Goal: Task Accomplishment & Management: Complete application form

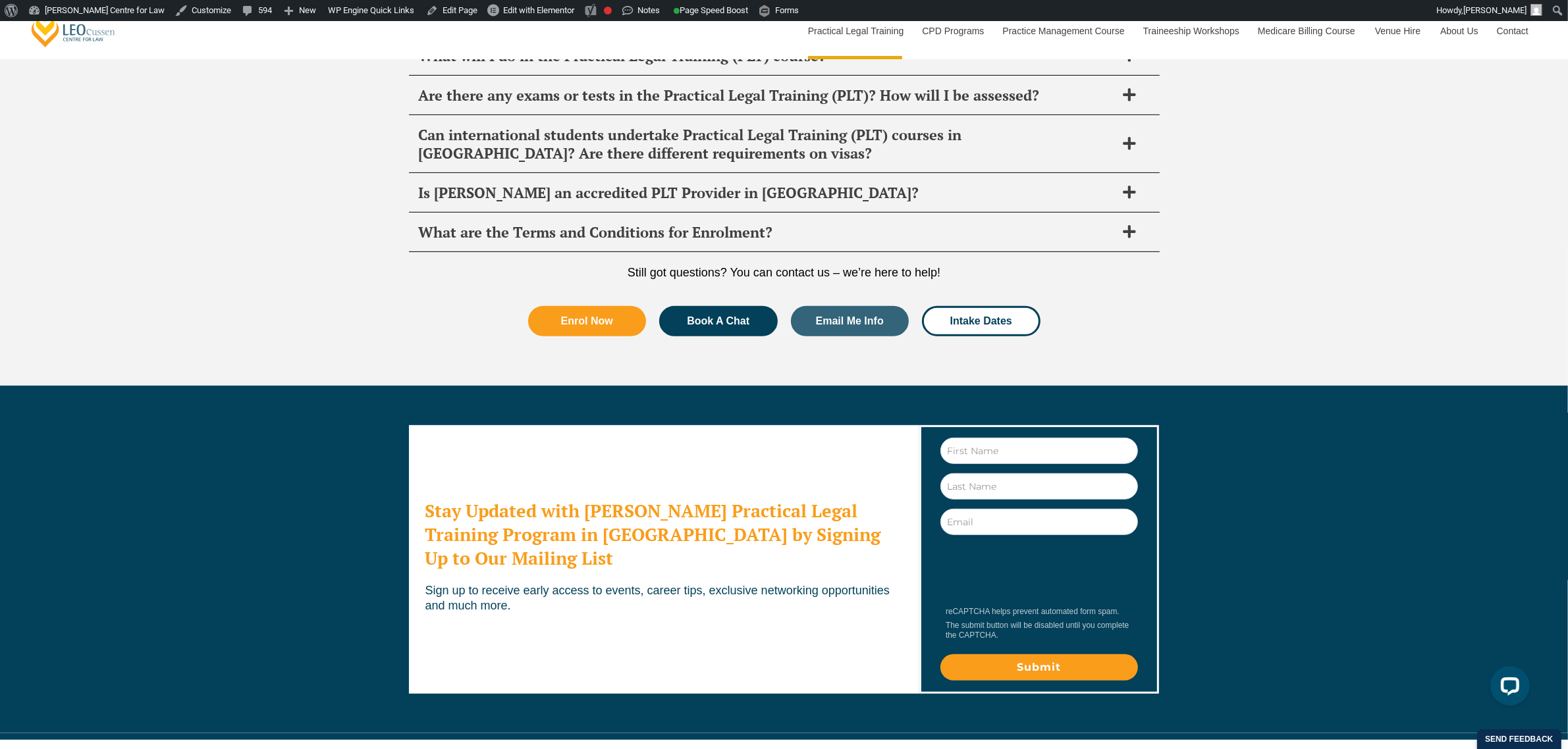
scroll to position [7060, 0]
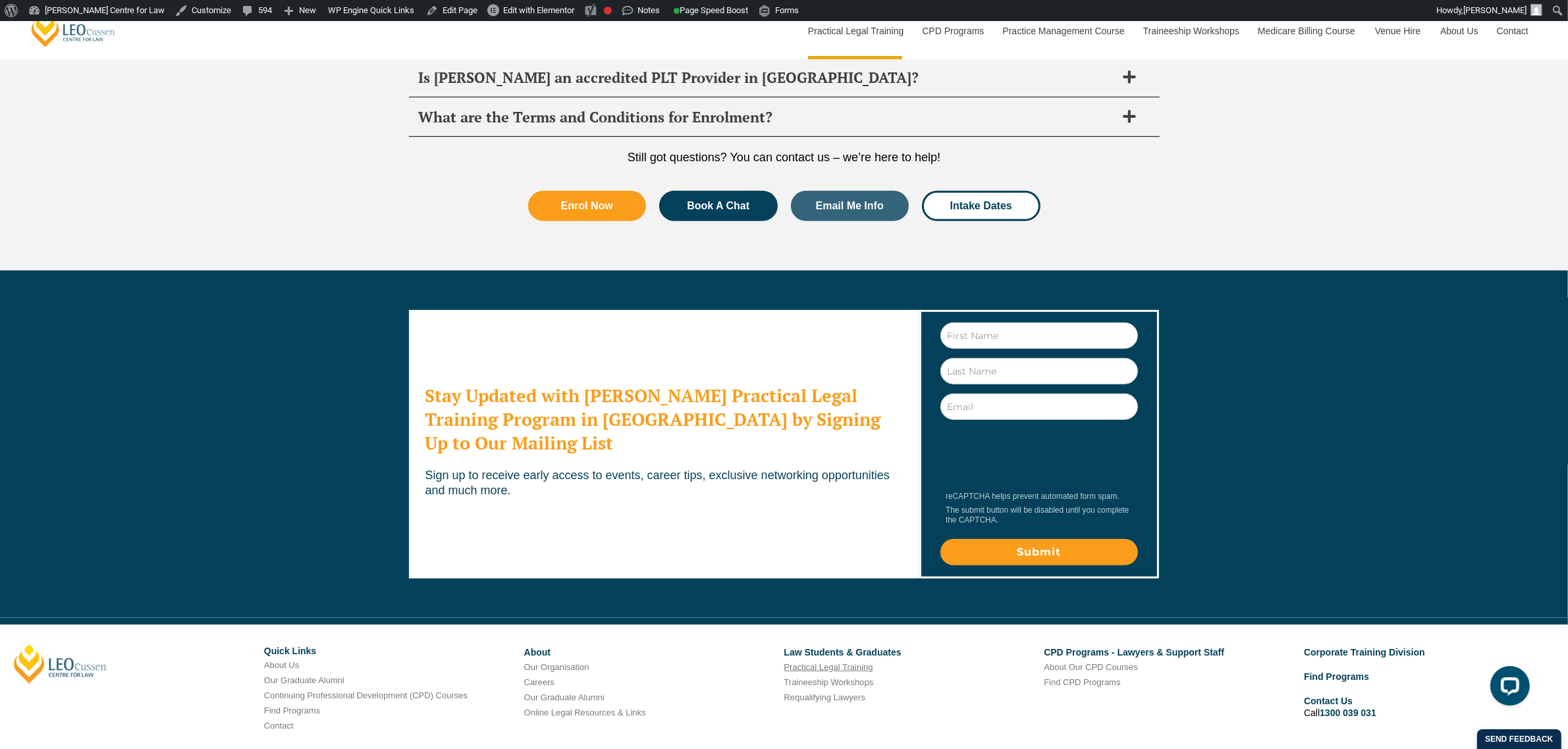
click at [799, 662] on link "Practical Legal Training" at bounding box center [827, 667] width 89 height 10
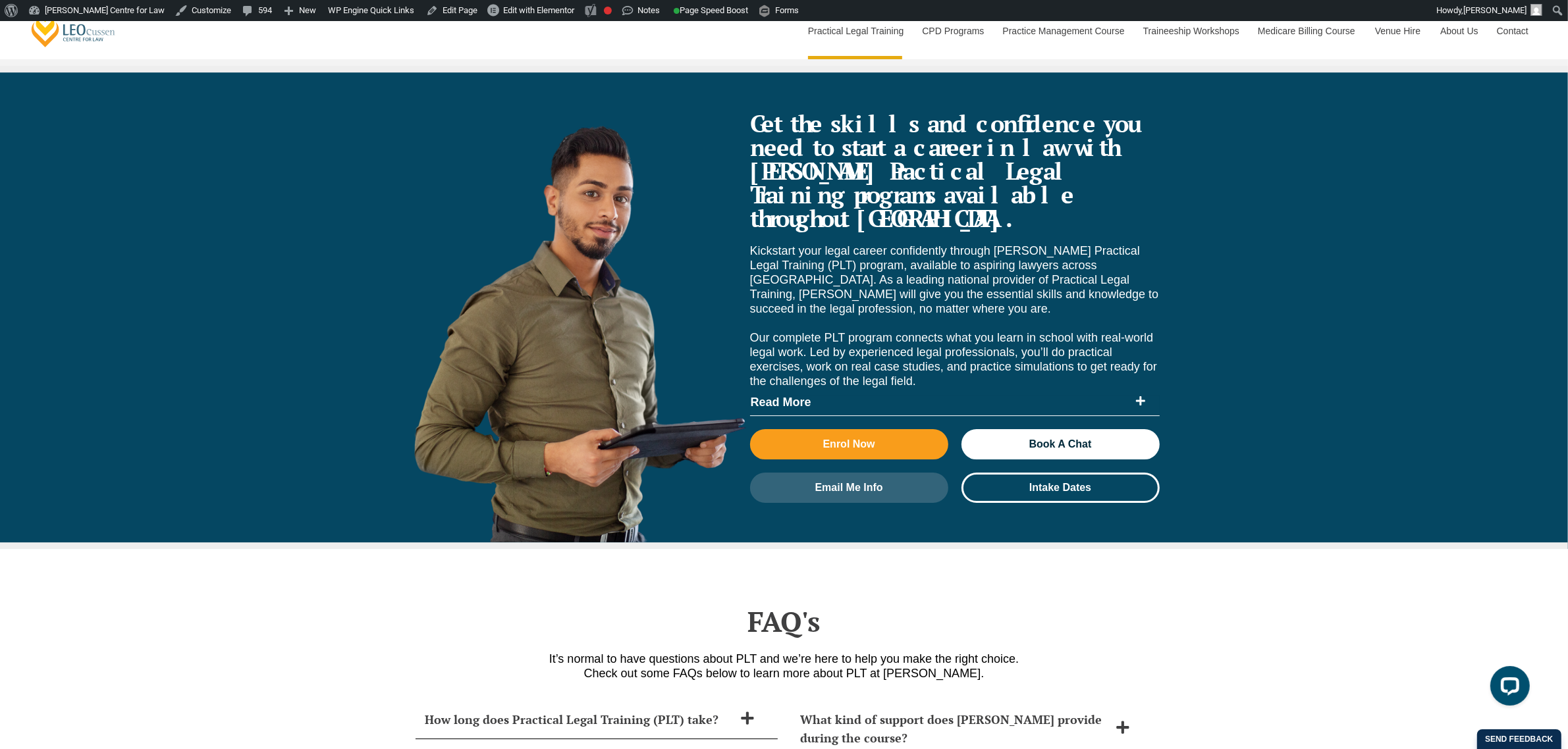
scroll to position [5101, 0]
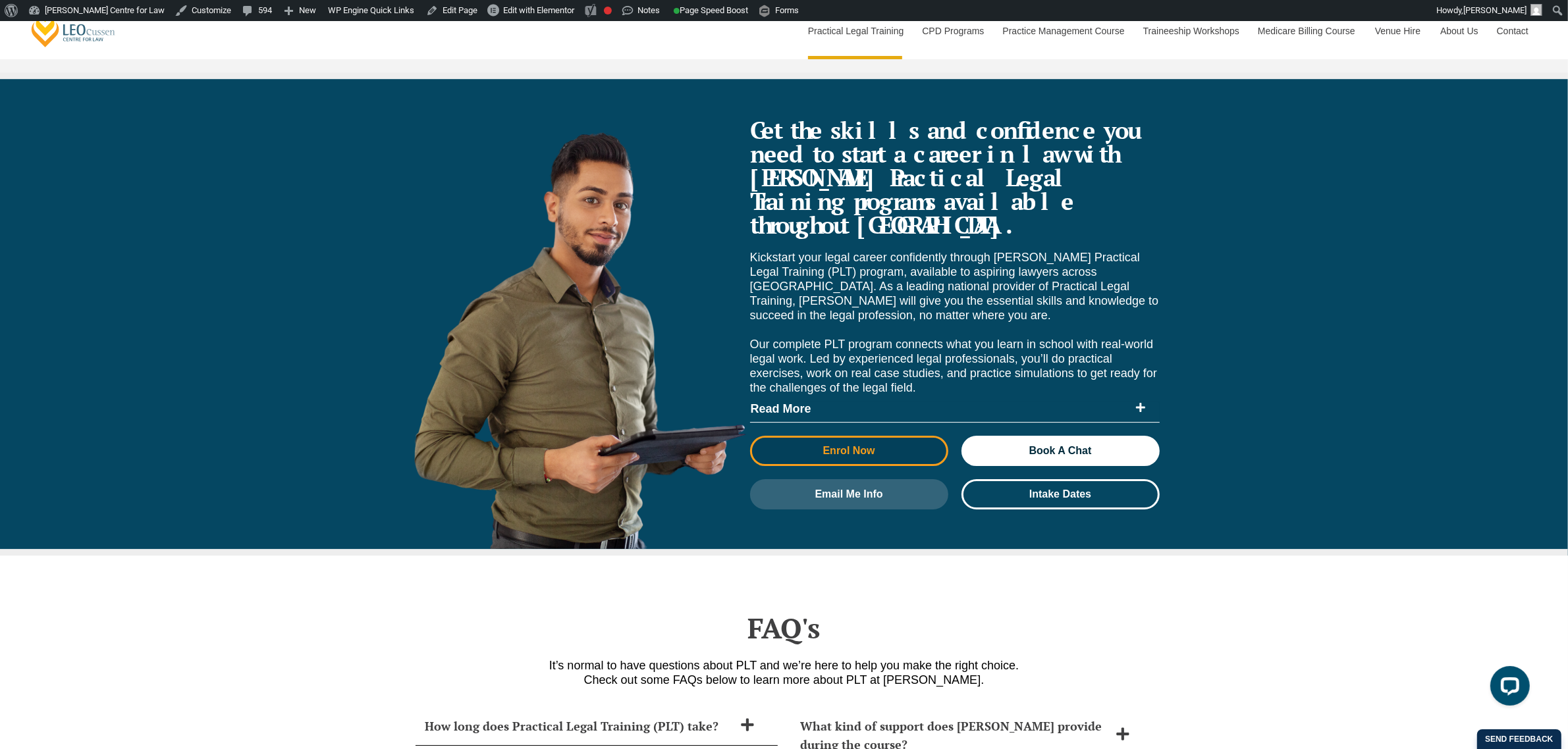
click at [831, 446] on span "Enrol Now" at bounding box center [849, 451] width 52 height 10
